Goal: Task Accomplishment & Management: Complete application form

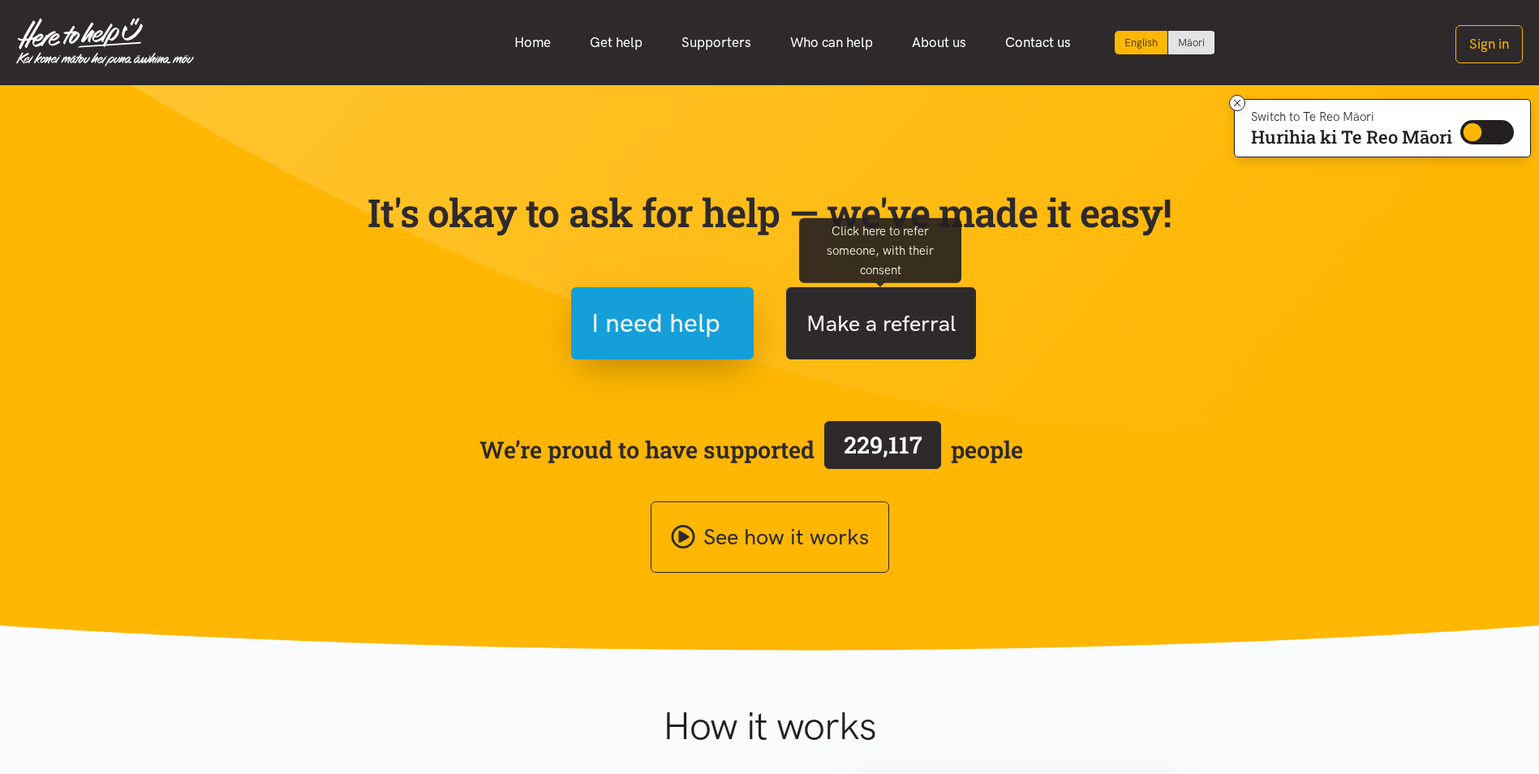
click at [887, 320] on button "Make a referral" at bounding box center [881, 323] width 190 height 72
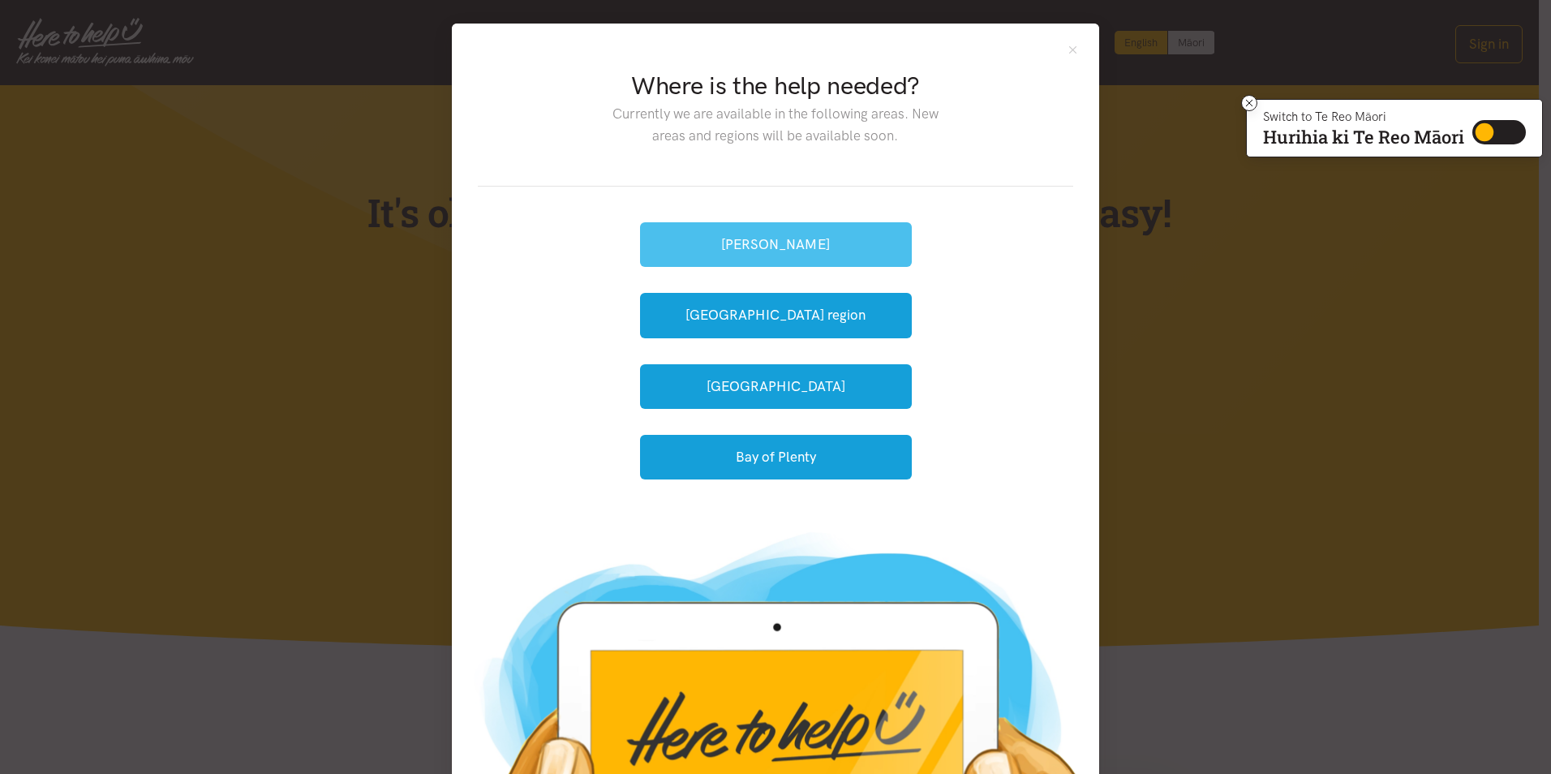
click at [759, 251] on button "[PERSON_NAME]" at bounding box center [776, 244] width 272 height 45
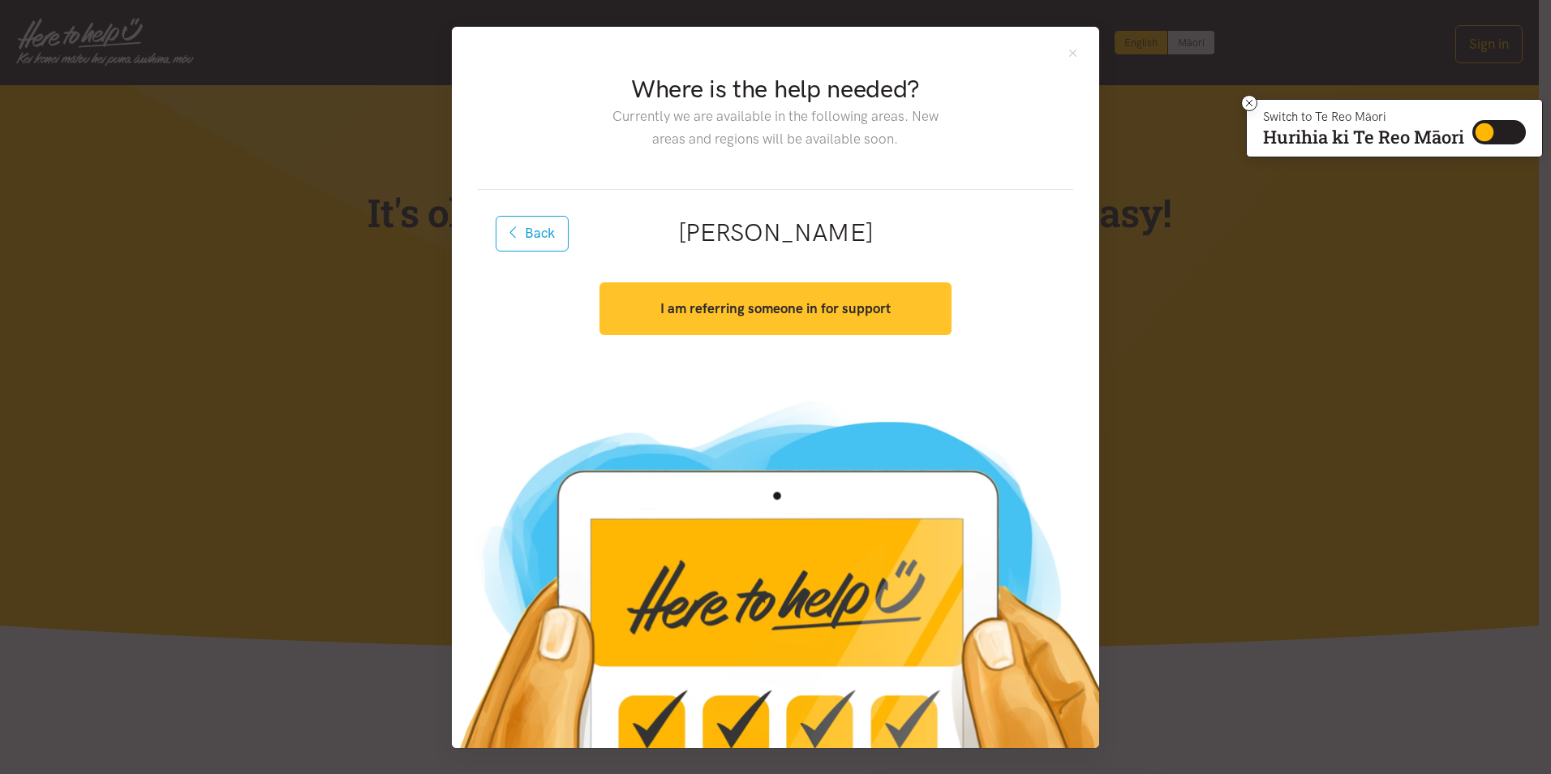
click at [792, 307] on strong "I am referring someone in for support" at bounding box center [775, 308] width 230 height 16
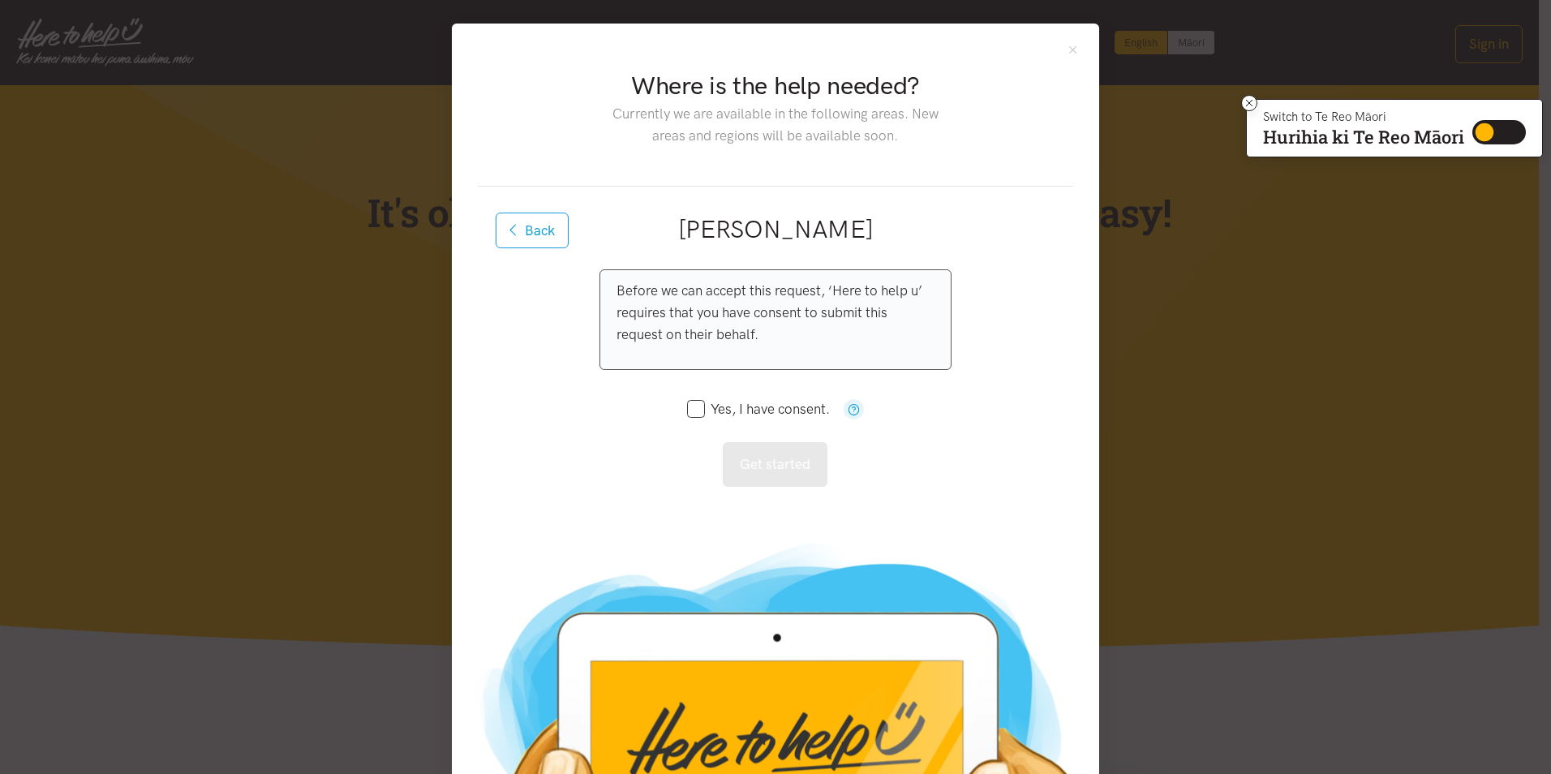
click at [690, 407] on input "Yes, I have consent." at bounding box center [758, 409] width 143 height 14
checkbox input "true"
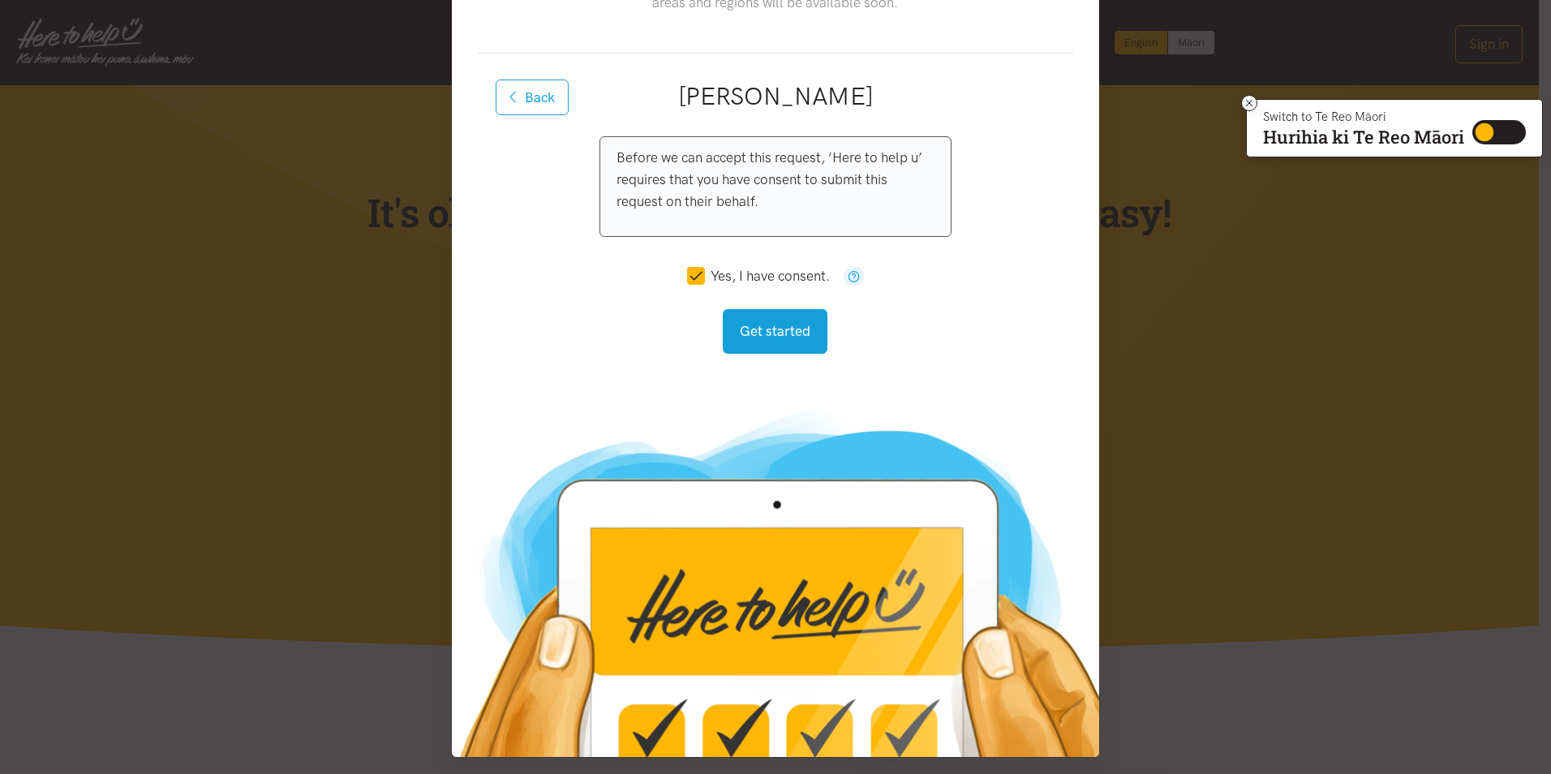
scroll to position [140, 0]
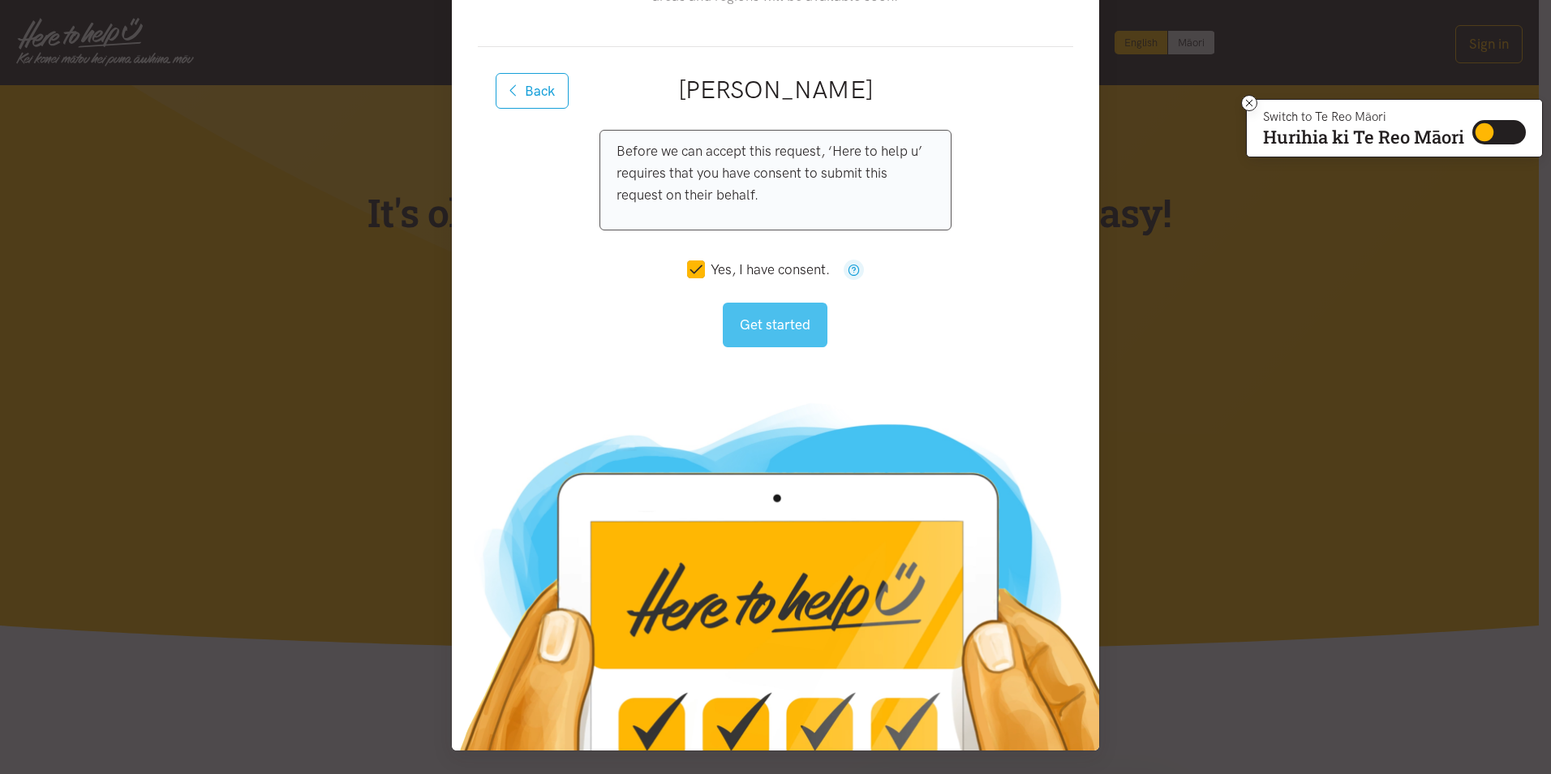
click at [787, 329] on button "Get started" at bounding box center [775, 325] width 105 height 45
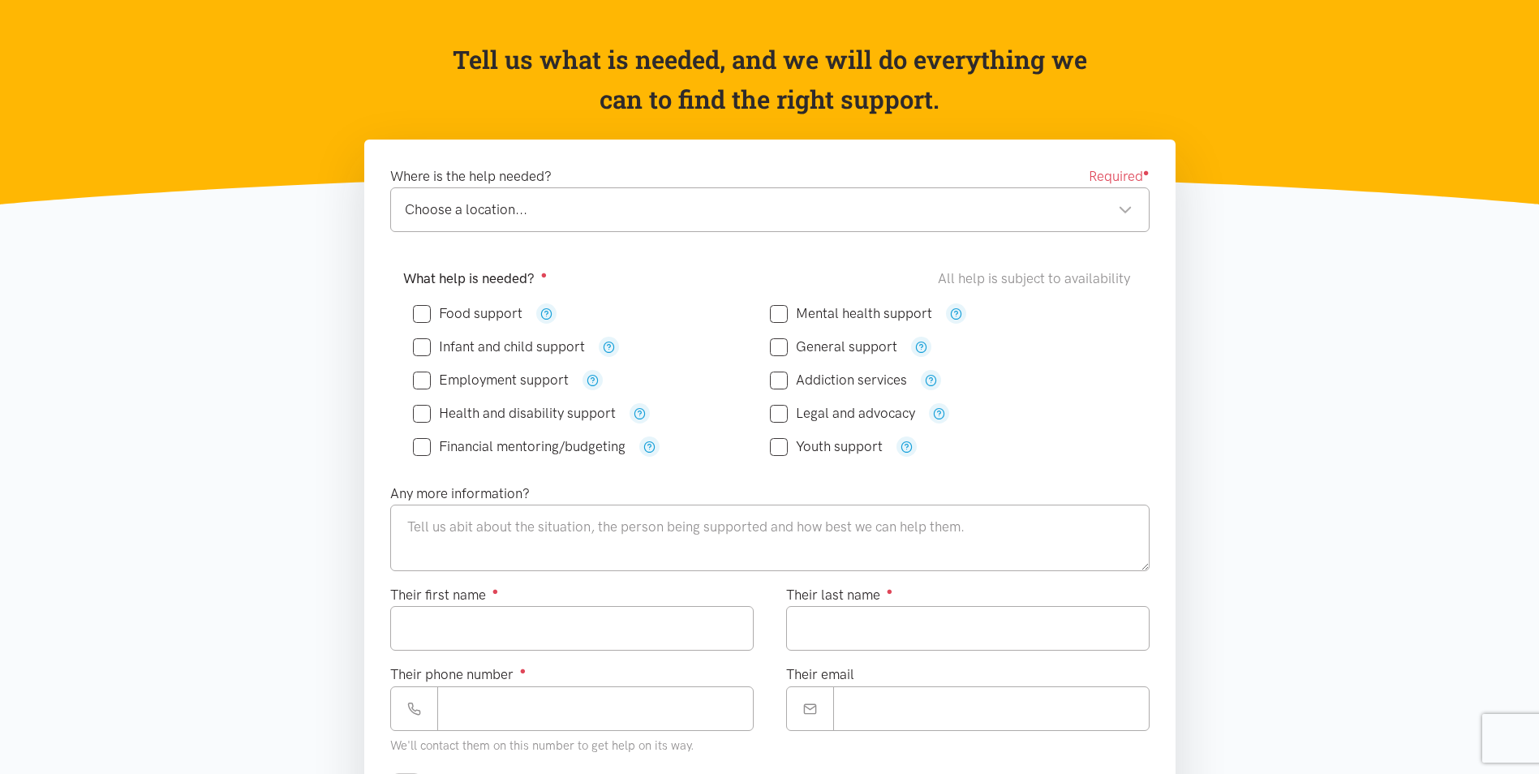
scroll to position [162, 0]
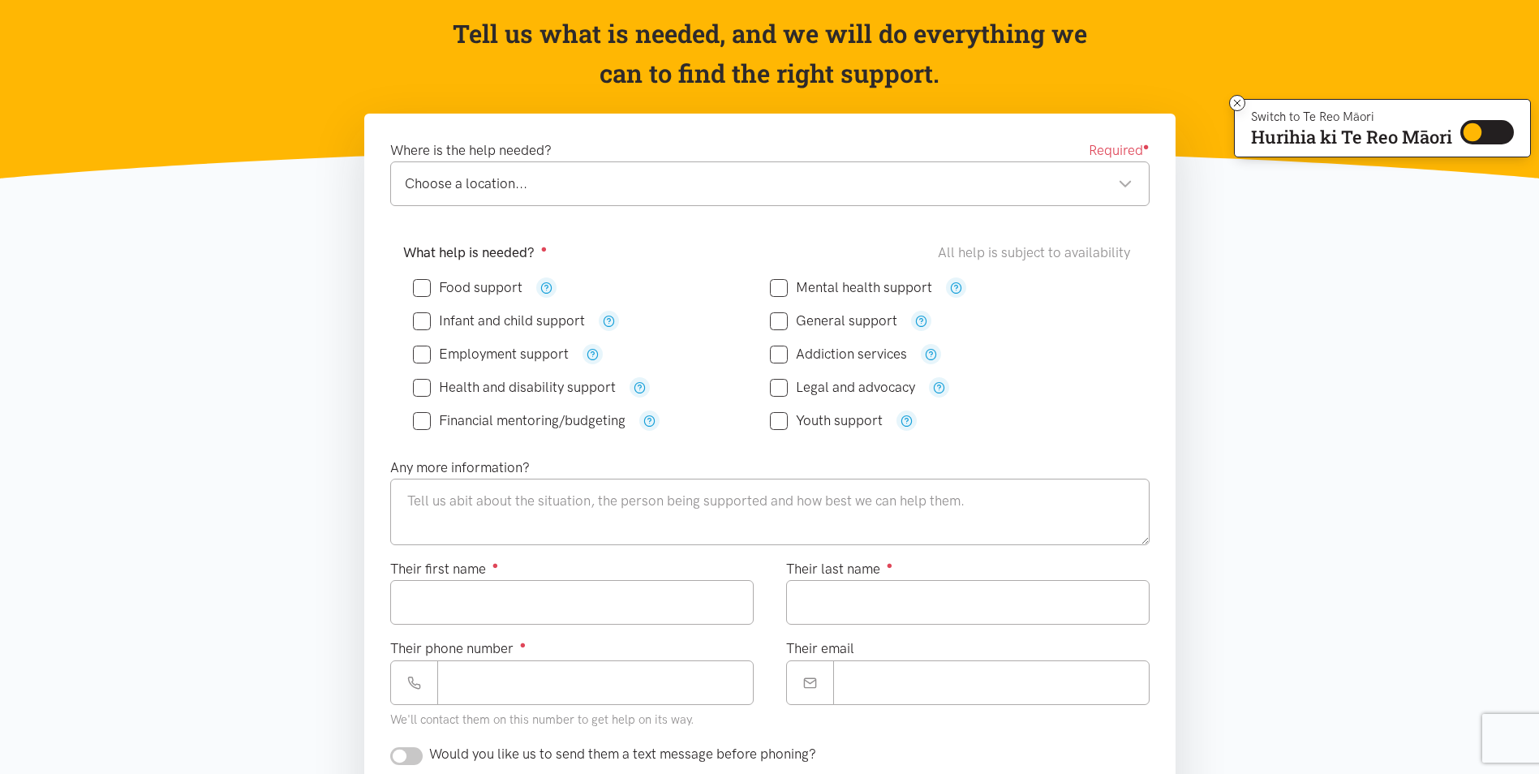
click at [1118, 182] on div "Choose a location..." at bounding box center [769, 184] width 728 height 22
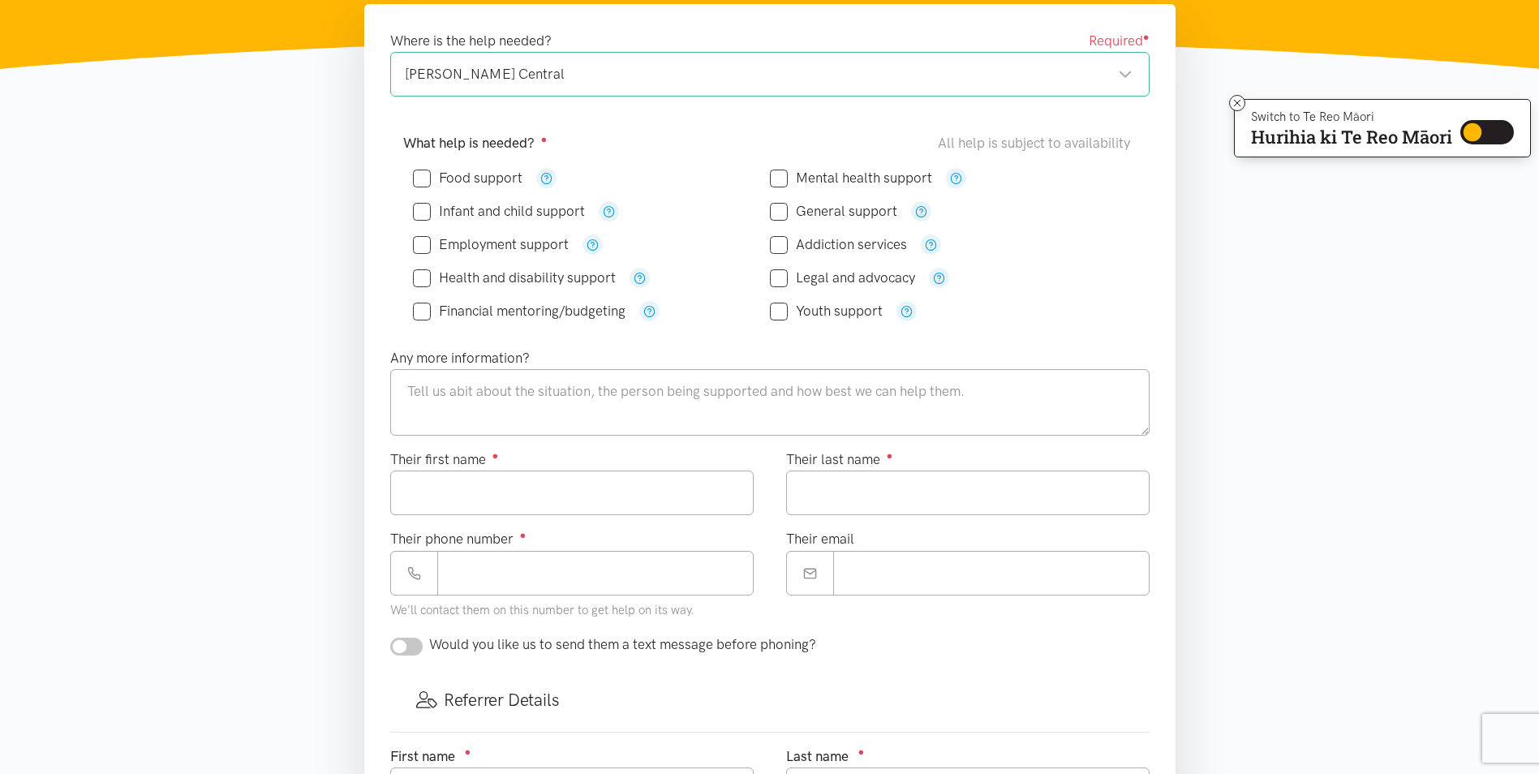
scroll to position [243, 0]
